Goal: Task Accomplishment & Management: Manage account settings

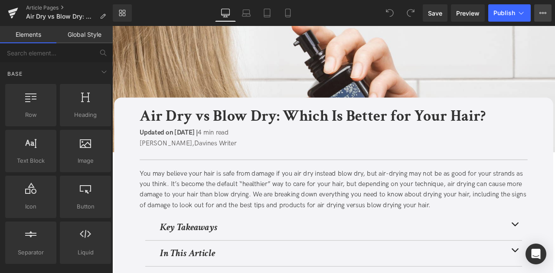
click at [545, 14] on icon at bounding box center [542, 13] width 7 height 7
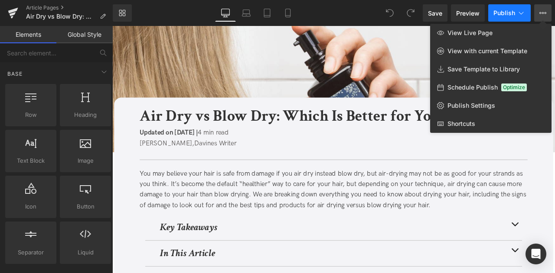
click at [517, 13] on icon at bounding box center [520, 13] width 9 height 9
click at [538, 165] on div at bounding box center [333, 149] width 442 height 247
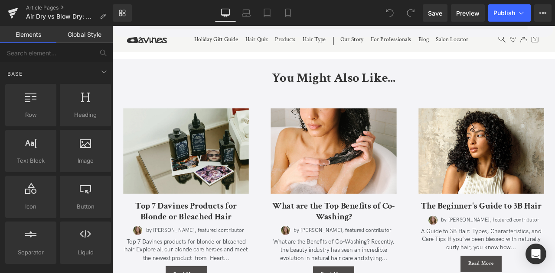
scroll to position [2203, 0]
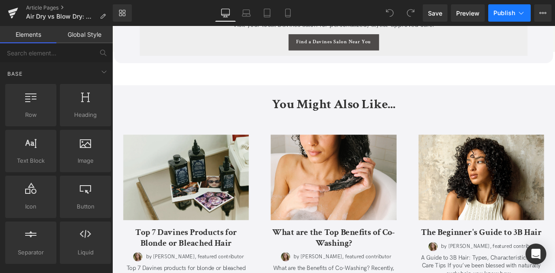
click at [522, 13] on icon at bounding box center [520, 13] width 9 height 9
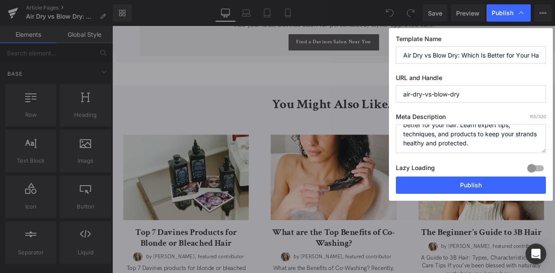
scroll to position [0, 0]
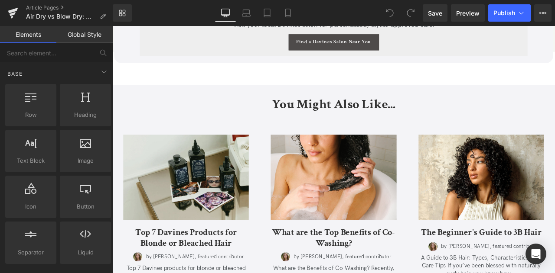
click at [537, 7] on button "View Live Page View with current Template Save Template to Library Schedule Pub…" at bounding box center [542, 12] width 17 height 17
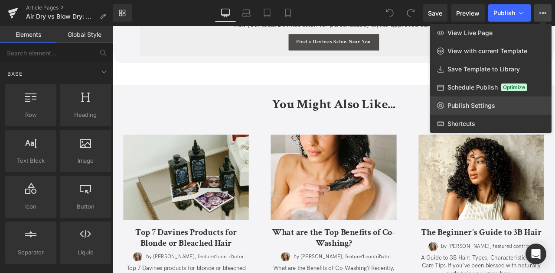
click at [462, 107] on span "Publish Settings" at bounding box center [471, 106] width 48 height 8
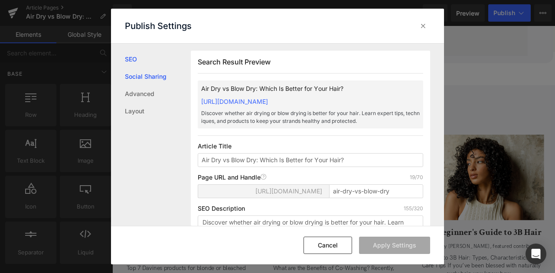
click at [140, 80] on link "Social Sharing" at bounding box center [158, 76] width 66 height 17
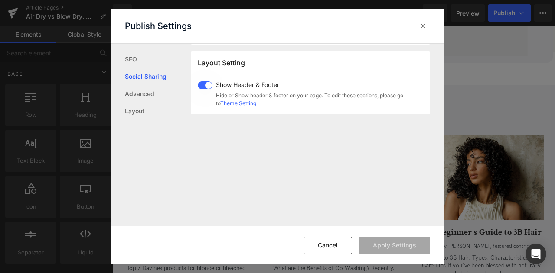
scroll to position [399, 0]
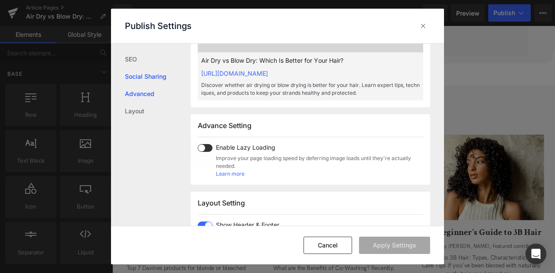
click at [142, 86] on link "Advanced" at bounding box center [158, 93] width 66 height 17
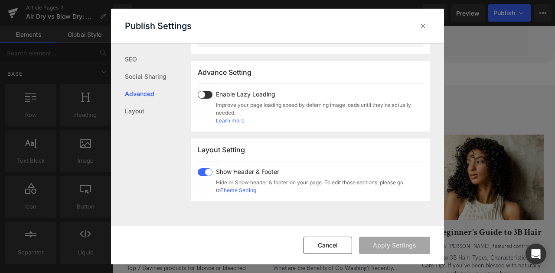
scroll to position [462, 0]
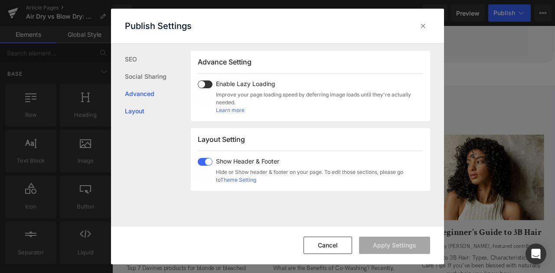
click at [137, 113] on link "Layout" at bounding box center [158, 111] width 66 height 17
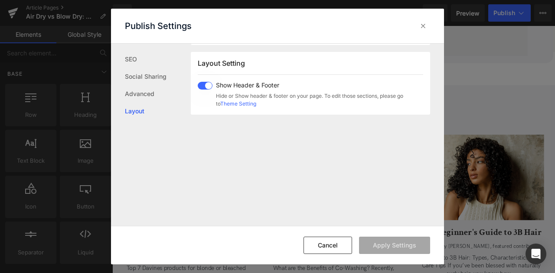
scroll to position [539, 0]
click at [143, 52] on link "SEO" at bounding box center [158, 59] width 66 height 17
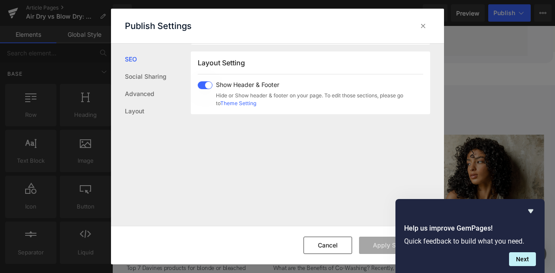
click at [224, 138] on div "Search Result Preview Air Dry vs Blow Dry: Which Is Better for Your Hair? [URL]…" at bounding box center [317, 135] width 253 height 183
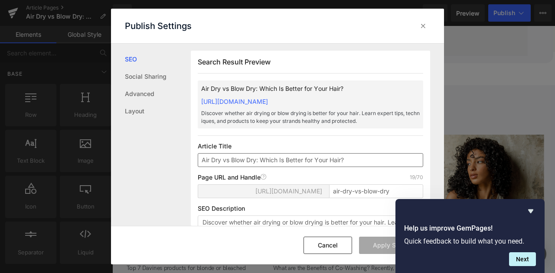
scroll to position [0, 0]
